Goal: Transaction & Acquisition: Purchase product/service

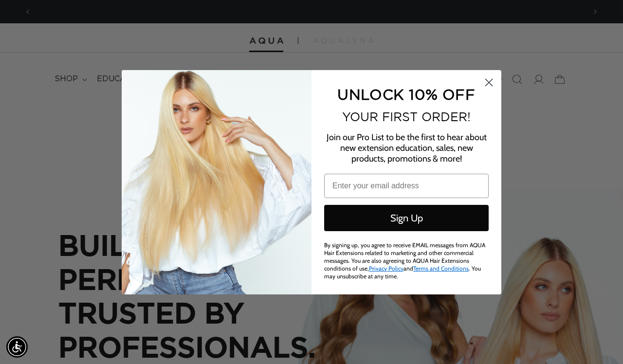
scroll to position [0, 554]
click at [490, 84] on circle "Close dialog" at bounding box center [489, 82] width 16 height 16
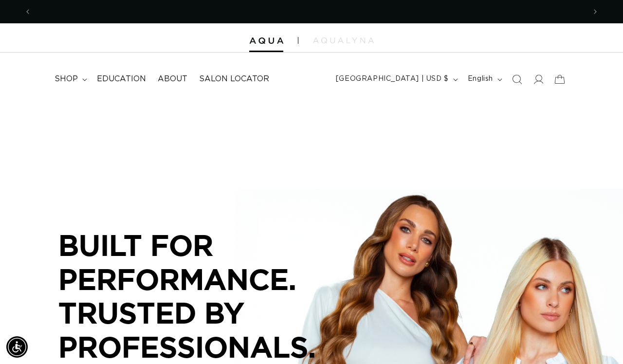
scroll to position [0, 1108]
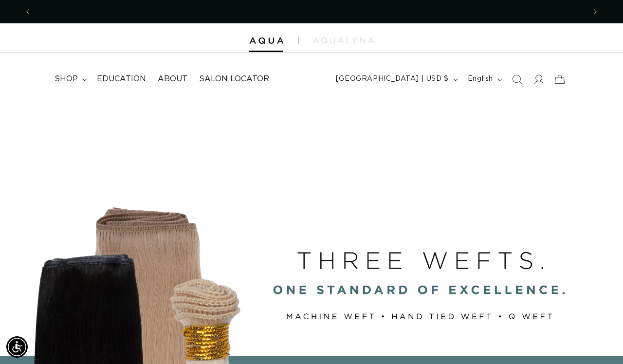
click at [82, 79] on icon at bounding box center [84, 79] width 5 height 3
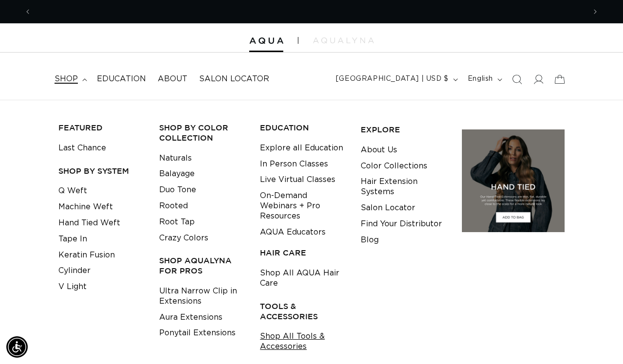
scroll to position [0, 0]
click at [292, 338] on link "Shop All Tools & Accessories" at bounding box center [303, 342] width 86 height 26
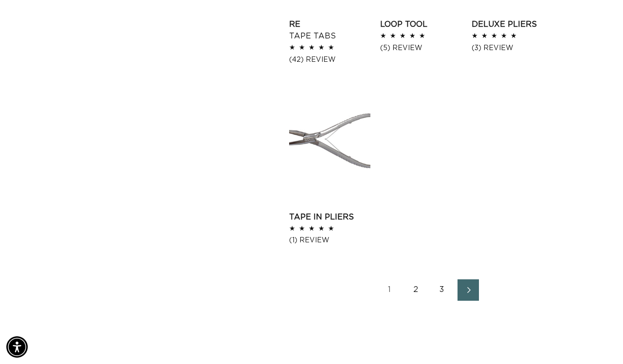
scroll to position [1346, 0]
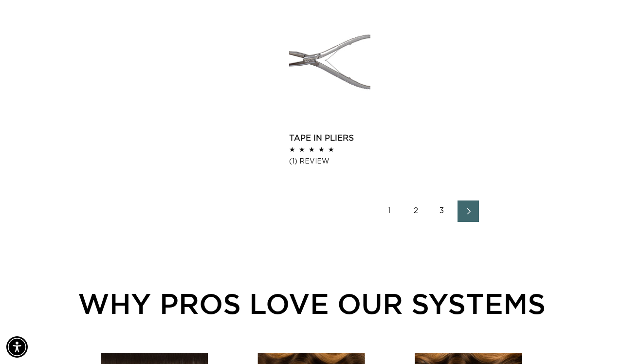
click at [472, 215] on icon "Next page" at bounding box center [469, 211] width 13 height 7
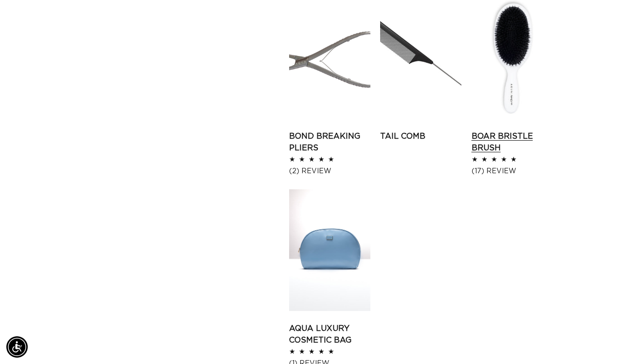
scroll to position [0, 1108]
click at [516, 131] on link "Boar Bristle Brush" at bounding box center [512, 142] width 81 height 23
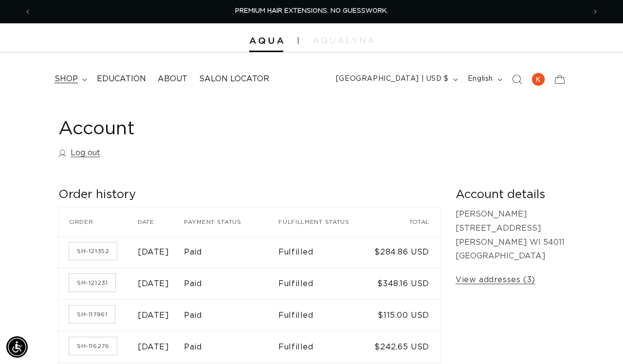
click at [79, 76] on summary "shop" at bounding box center [70, 79] width 42 height 22
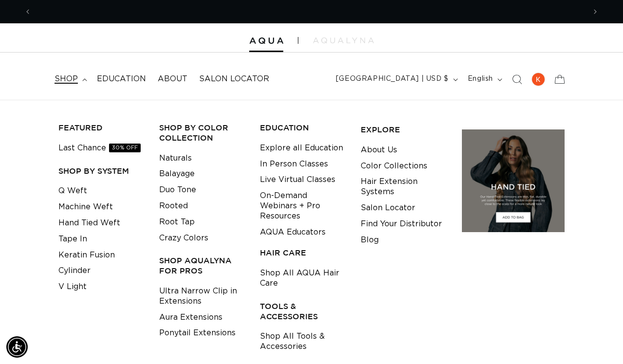
scroll to position [0, 554]
click at [290, 337] on link "Shop All Tools & Accessories" at bounding box center [303, 342] width 86 height 26
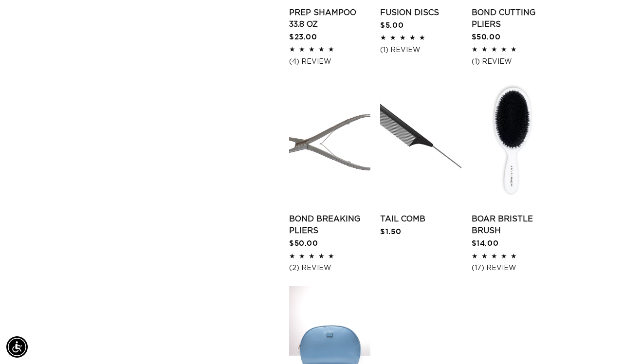
scroll to position [1183, 0]
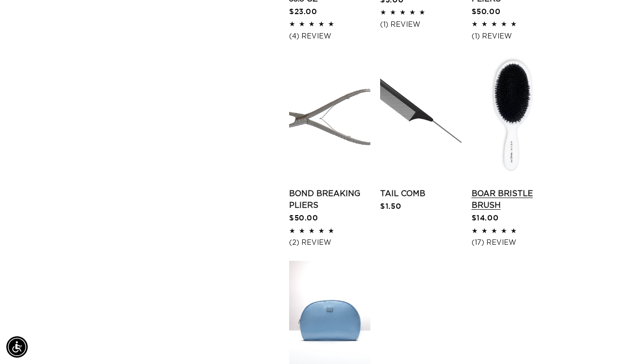
click at [495, 211] on link "Boar Bristle Brush" at bounding box center [512, 199] width 81 height 23
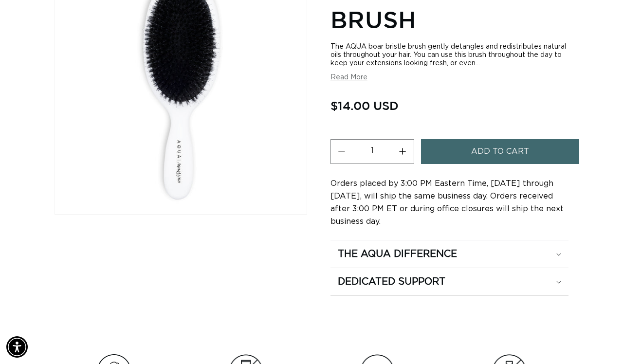
click at [404, 143] on button "Increase quantity for Boar Bristle Brush" at bounding box center [403, 151] width 22 height 25
click at [404, 144] on button "Increase quantity for Boar Bristle Brush" at bounding box center [403, 151] width 22 height 25
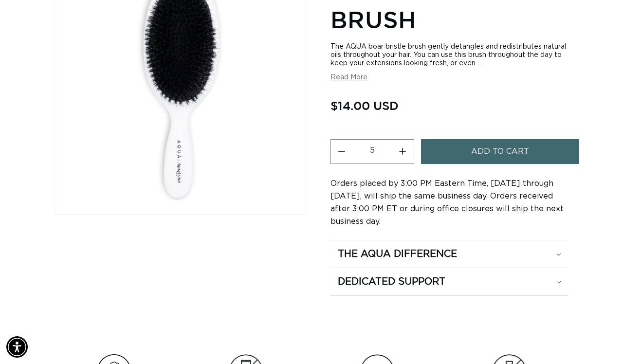
click at [404, 144] on button "Increase quantity for Boar Bristle Brush" at bounding box center [403, 151] width 22 height 25
click at [404, 145] on button "Increase quantity for Boar Bristle Brush" at bounding box center [403, 151] width 22 height 25
click at [405, 146] on button "Increase quantity for Boar Bristle Brush" at bounding box center [403, 151] width 22 height 25
click at [405, 147] on button "Increase quantity for Boar Bristle Brush" at bounding box center [403, 151] width 22 height 25
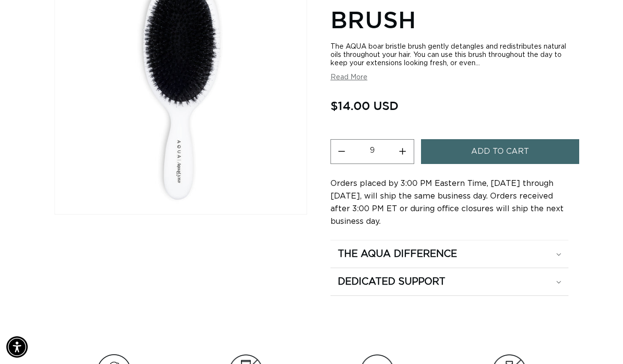
click at [406, 148] on button "Increase quantity for Boar Bristle Brush" at bounding box center [403, 151] width 22 height 25
type input "11"
click at [514, 144] on span "Add to cart" at bounding box center [500, 151] width 58 height 25
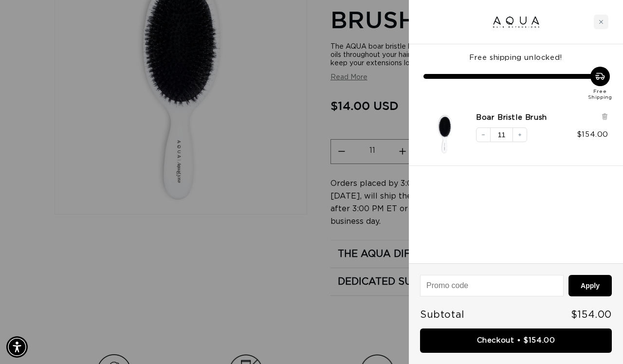
scroll to position [0, 1108]
click at [292, 148] on div at bounding box center [311, 182] width 623 height 364
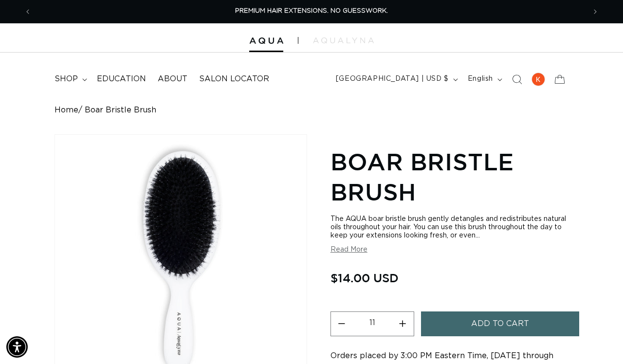
scroll to position [0, 0]
click at [72, 78] on span "shop" at bounding box center [66, 79] width 23 height 10
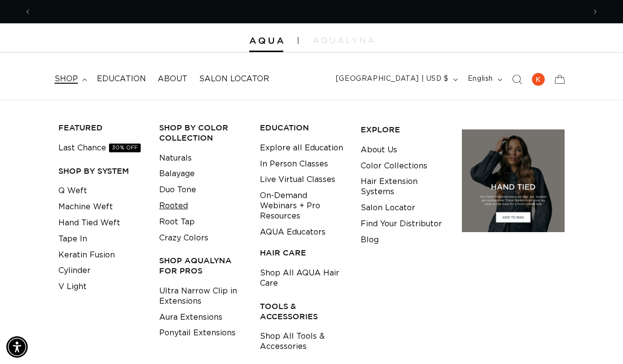
scroll to position [0, 554]
click at [174, 202] on link "Rooted" at bounding box center [173, 206] width 29 height 16
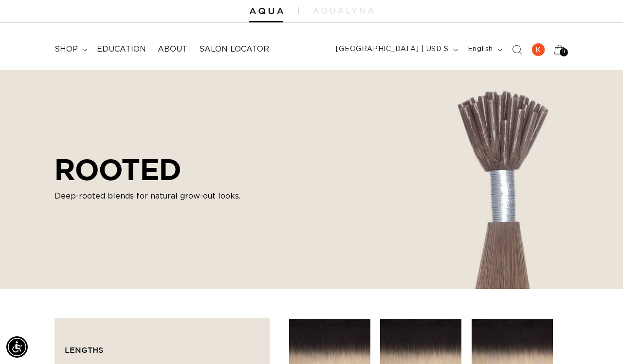
scroll to position [24, 0]
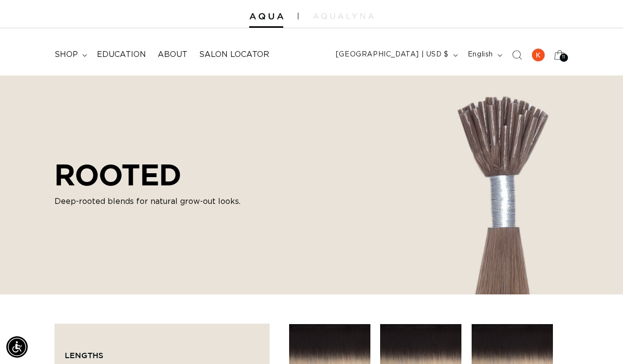
click at [561, 56] on div "11 11" at bounding box center [564, 58] width 8 height 8
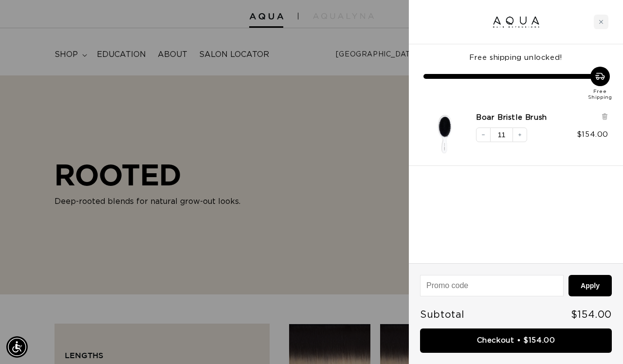
scroll to position [0, 0]
click at [503, 344] on link "Checkout • $154.00" at bounding box center [516, 341] width 192 height 25
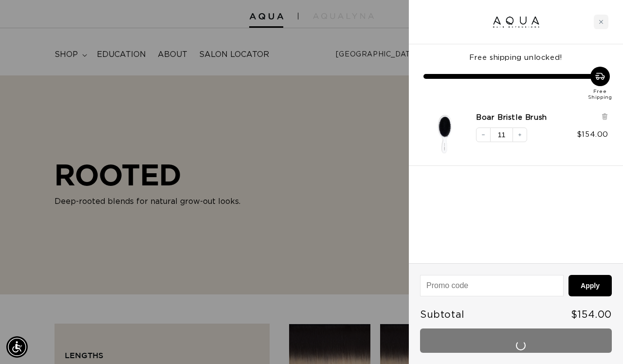
scroll to position [0, 554]
